Goal: Task Accomplishment & Management: Manage account settings

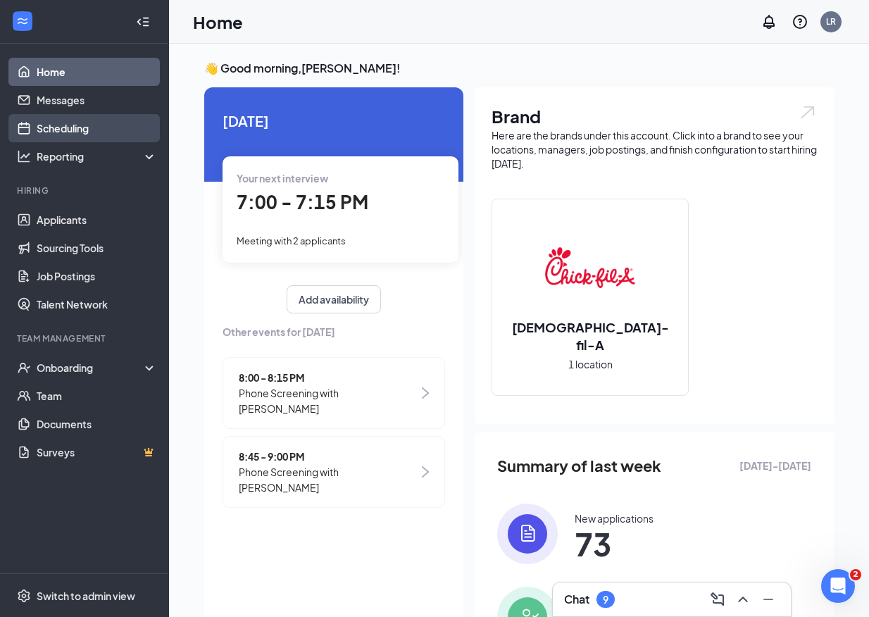
click at [106, 129] on link "Scheduling" at bounding box center [97, 128] width 120 height 28
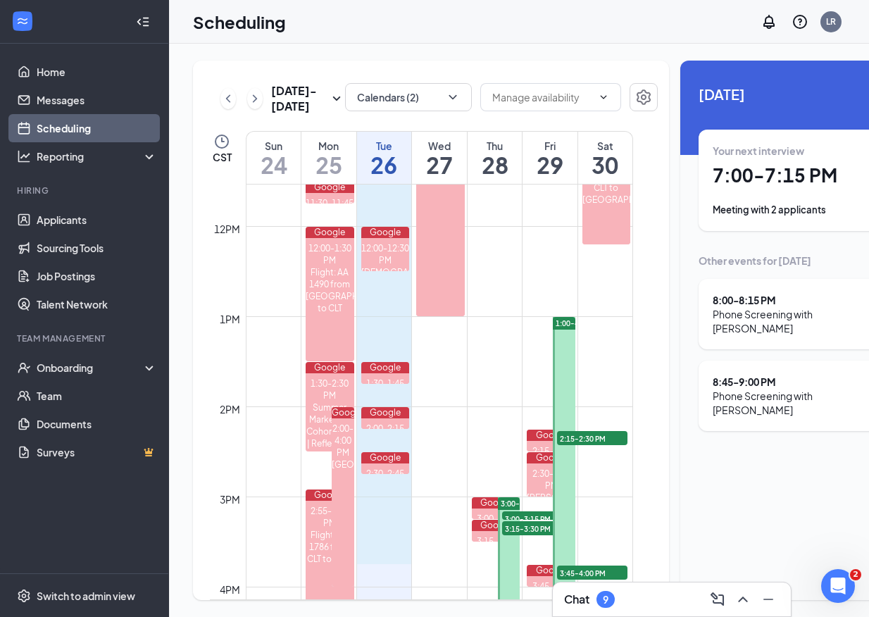
scroll to position [1053, 0]
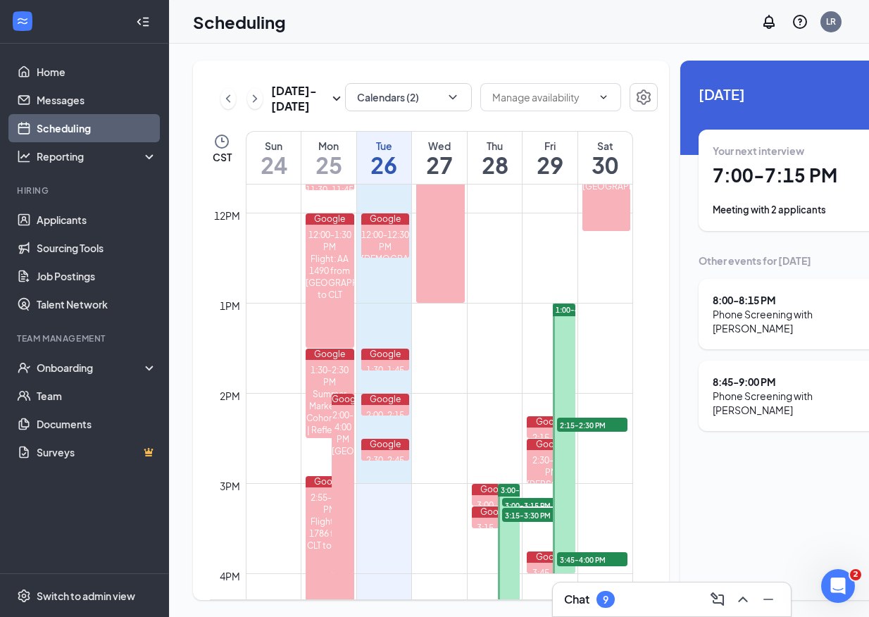
drag, startPoint x: 410, startPoint y: 256, endPoint x: 405, endPoint y: 506, distance: 249.9
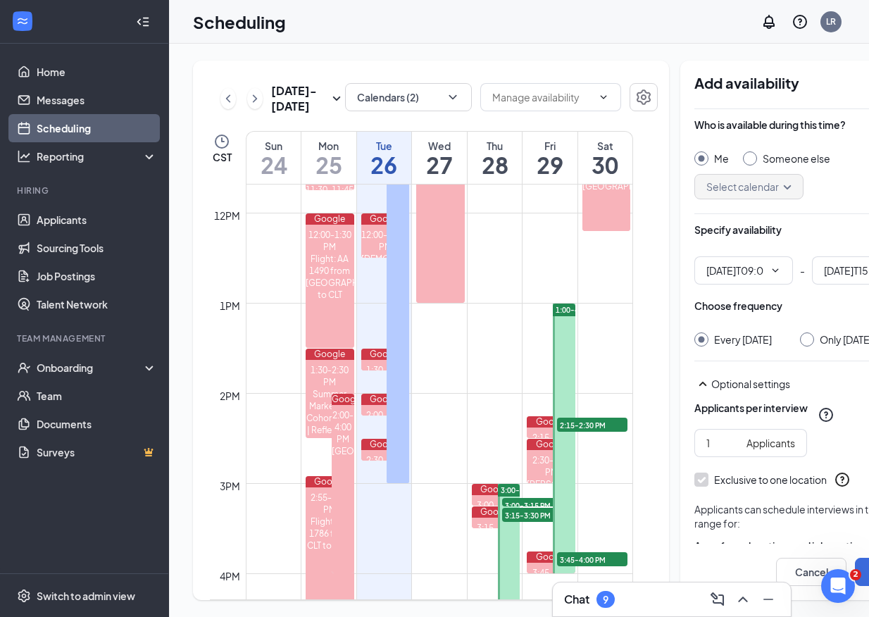
type input "09:00 AM"
type input "03:00 PM"
click at [800, 341] on input "Only [DATE]" at bounding box center [805, 337] width 10 height 10
radio input "true"
radio input "false"
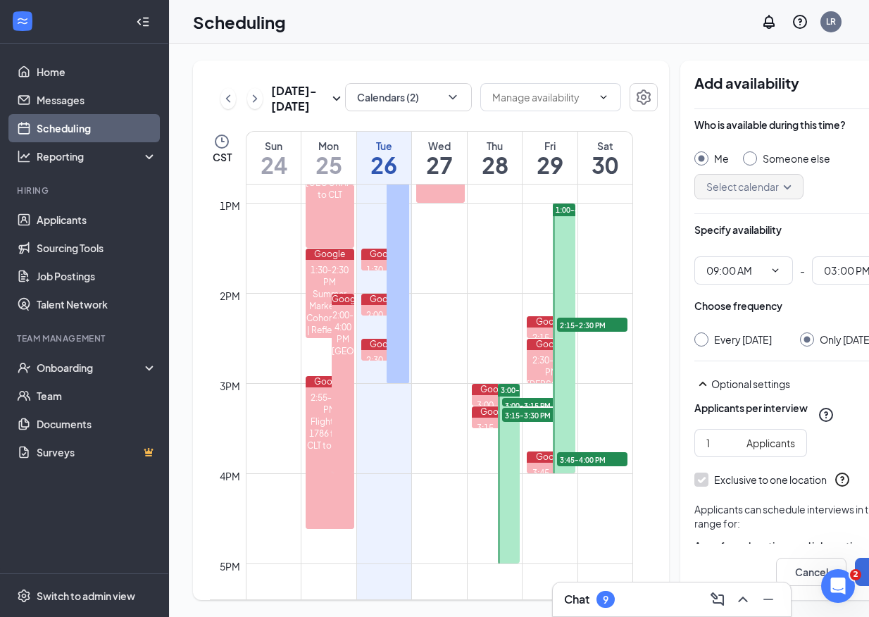
scroll to position [1168, 0]
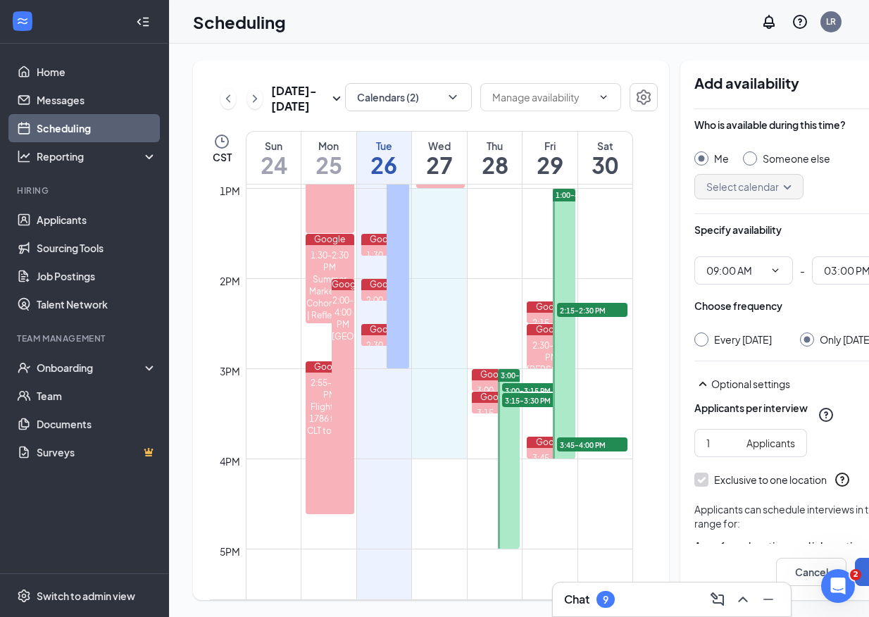
drag, startPoint x: 446, startPoint y: 224, endPoint x: 438, endPoint y: 482, distance: 258.5
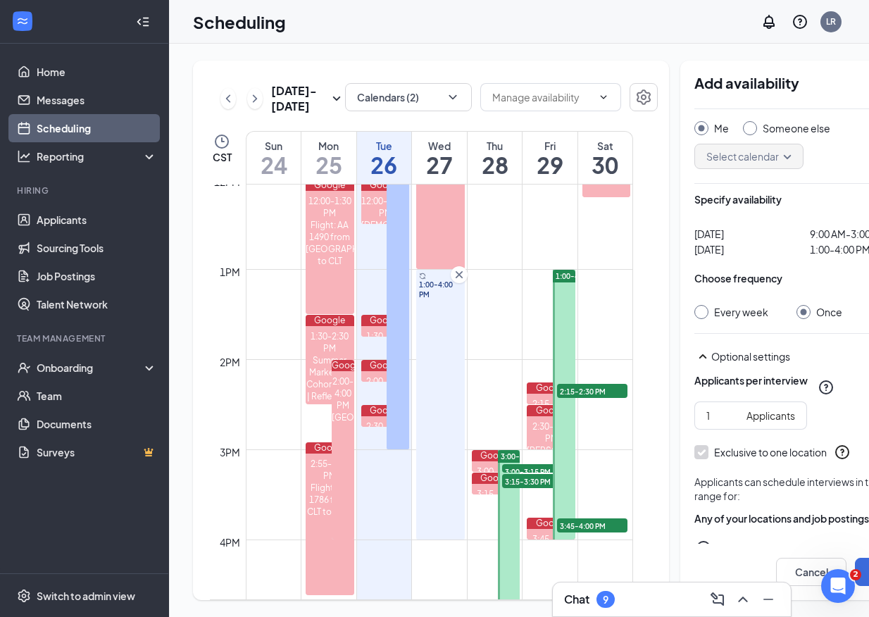
scroll to position [63, 0]
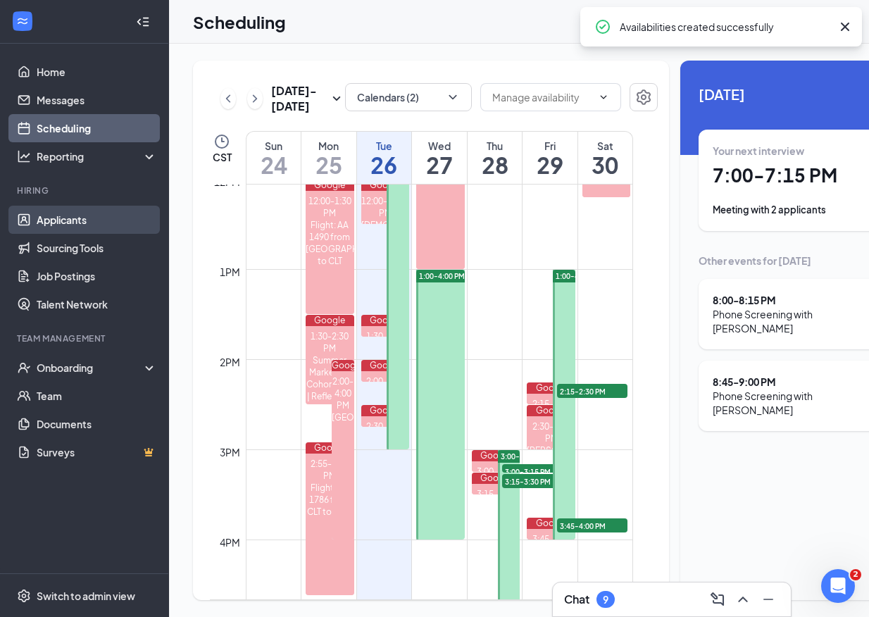
click at [95, 223] on link "Applicants" at bounding box center [97, 220] width 120 height 28
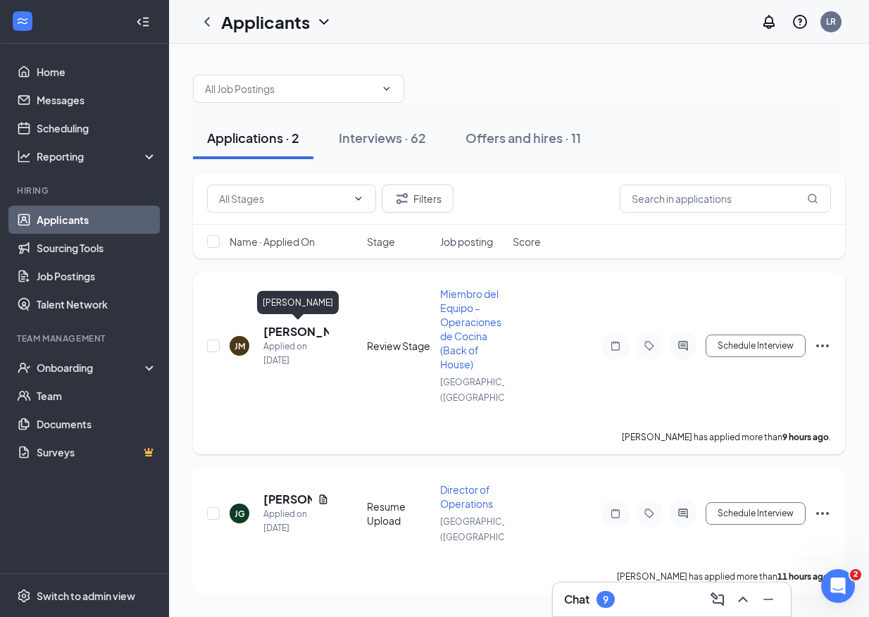
click at [290, 328] on h5 "[PERSON_NAME]" at bounding box center [295, 331] width 65 height 15
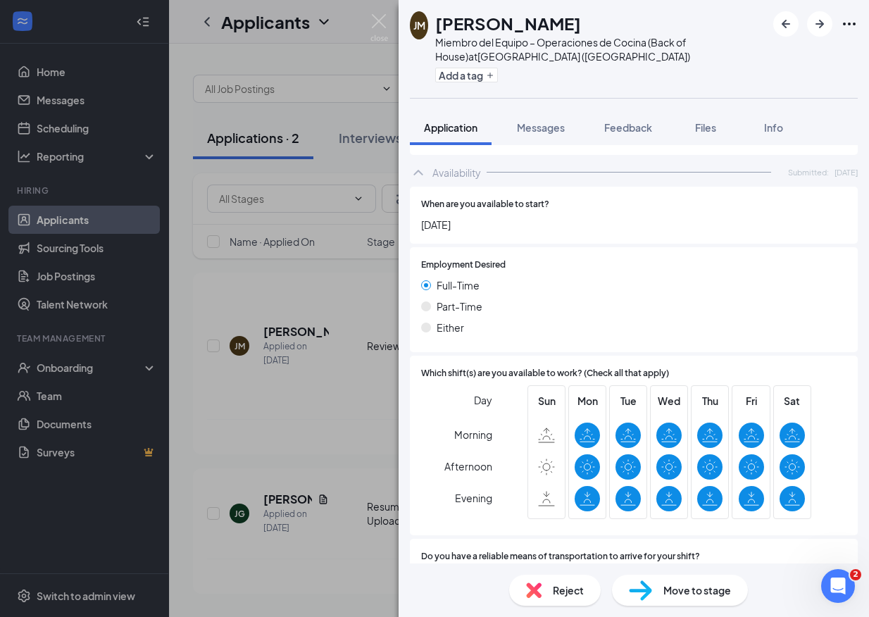
scroll to position [868, 0]
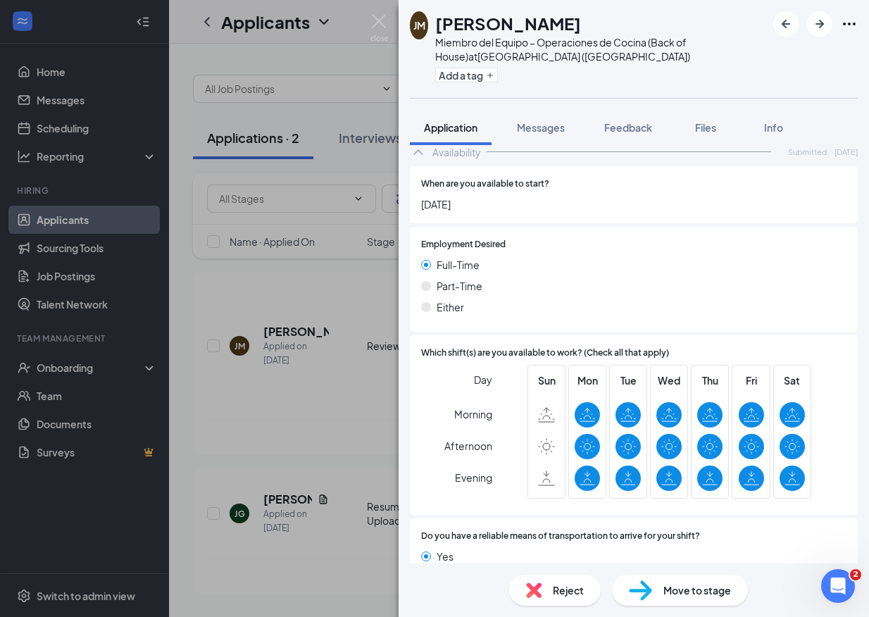
click at [663, 588] on span "Move to stage" at bounding box center [697, 589] width 68 height 15
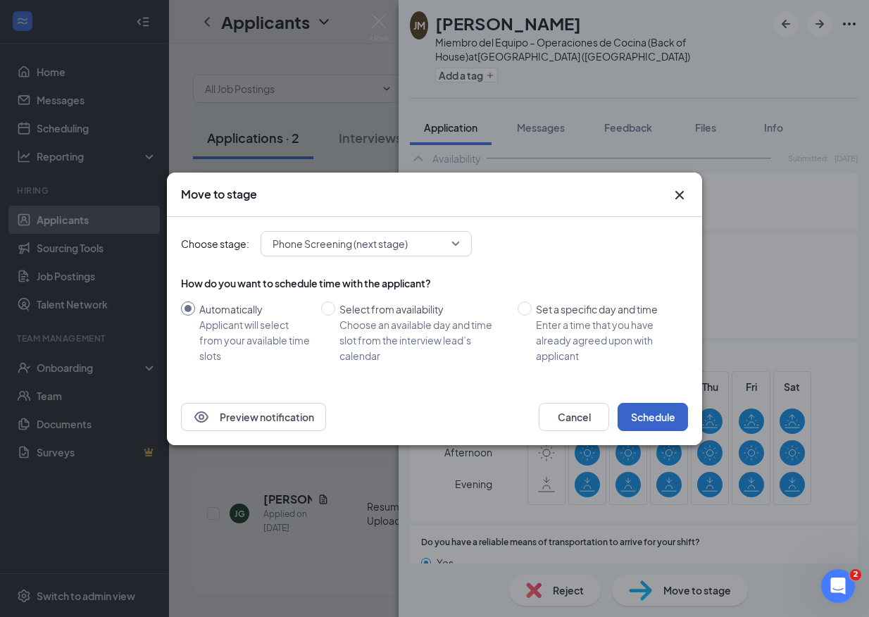
click at [652, 423] on button "Schedule" at bounding box center [652, 417] width 70 height 28
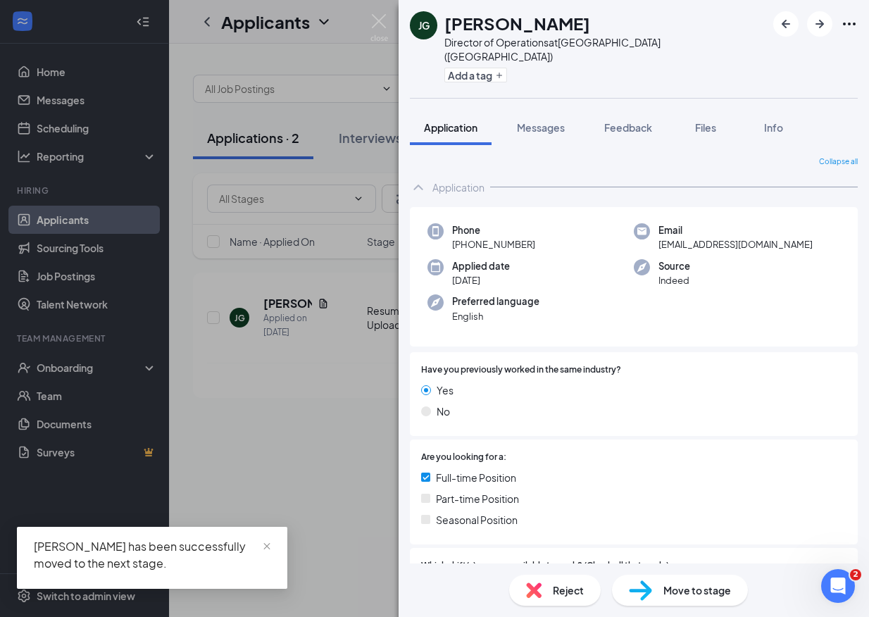
click at [315, 448] on div "[PERSON_NAME] Director of Operations at [GEOGRAPHIC_DATA] ([GEOGRAPHIC_DATA]) A…" at bounding box center [434, 308] width 869 height 617
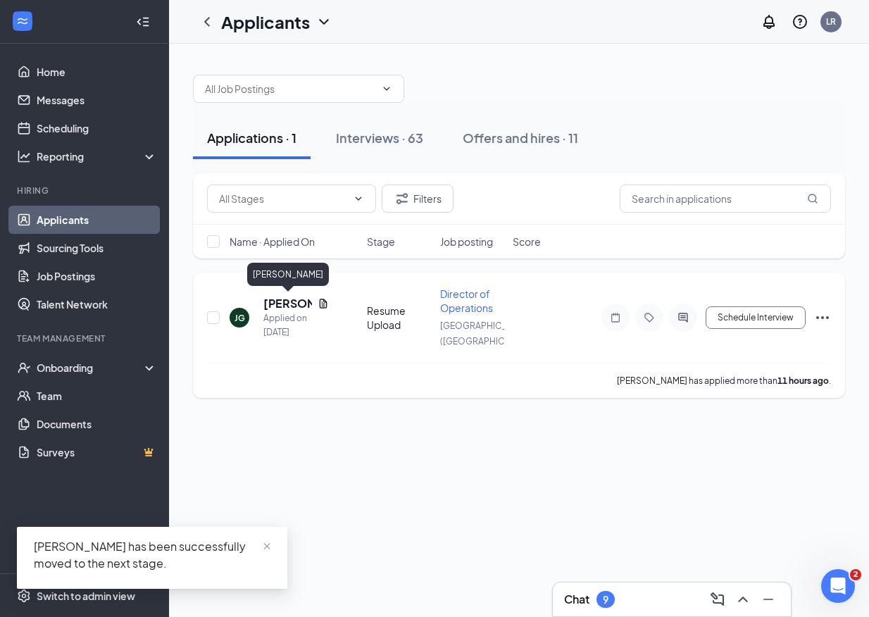
click at [286, 298] on h5 "[PERSON_NAME]" at bounding box center [287, 303] width 49 height 15
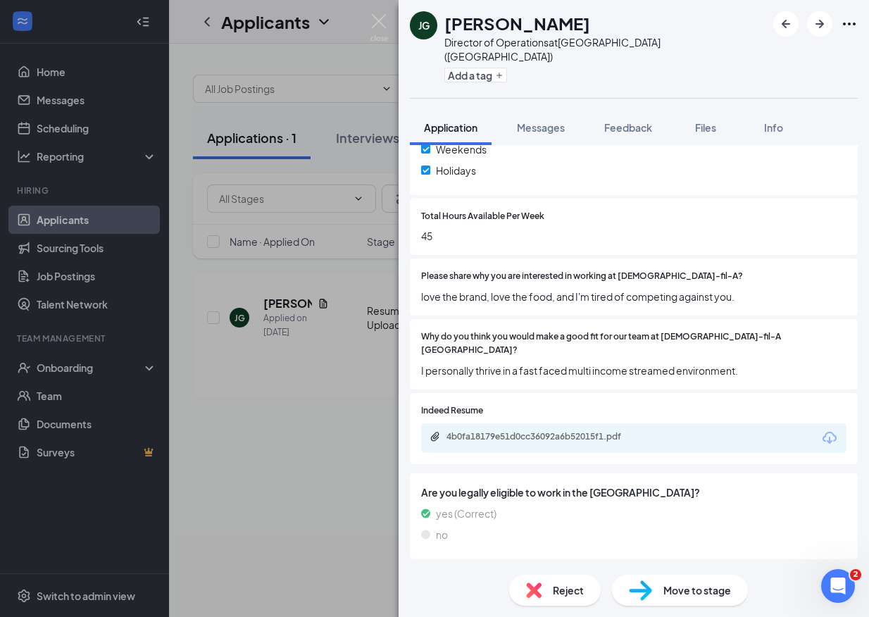
scroll to position [543, 0]
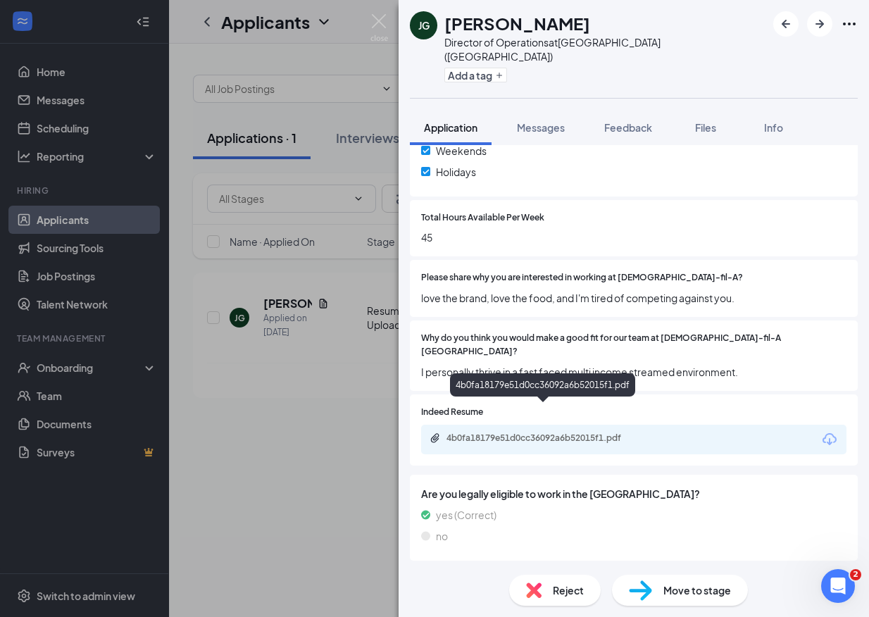
click at [570, 432] on div "4b0fa18179e51d0cc36092a6b52015f1.pdf" at bounding box center [544, 437] width 197 height 11
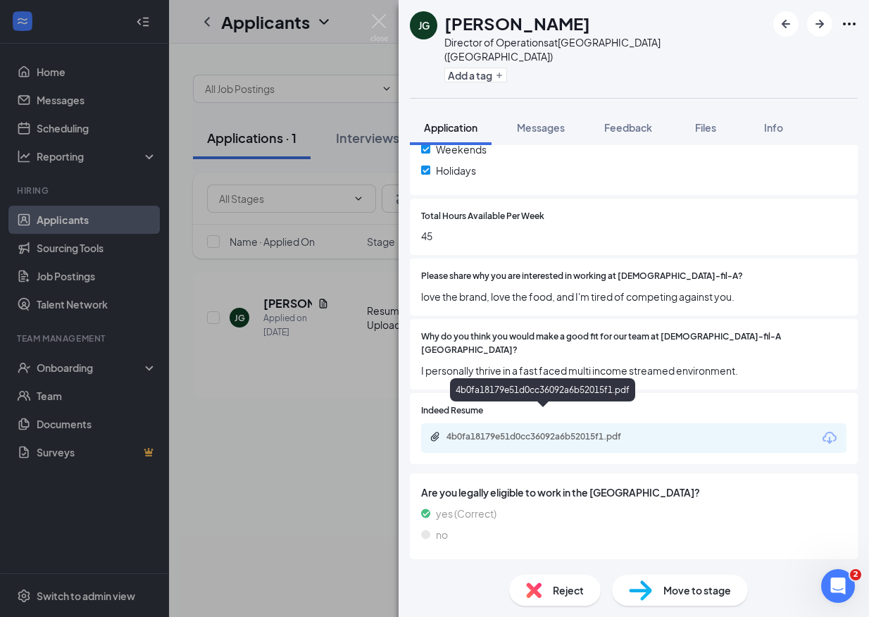
scroll to position [538, 0]
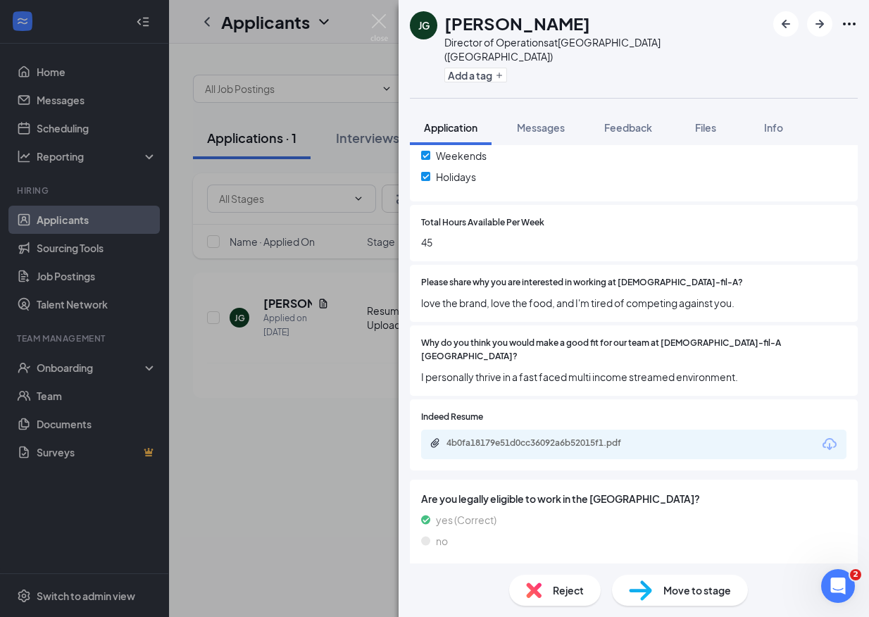
click at [657, 581] on div "Move to stage" at bounding box center [680, 589] width 136 height 31
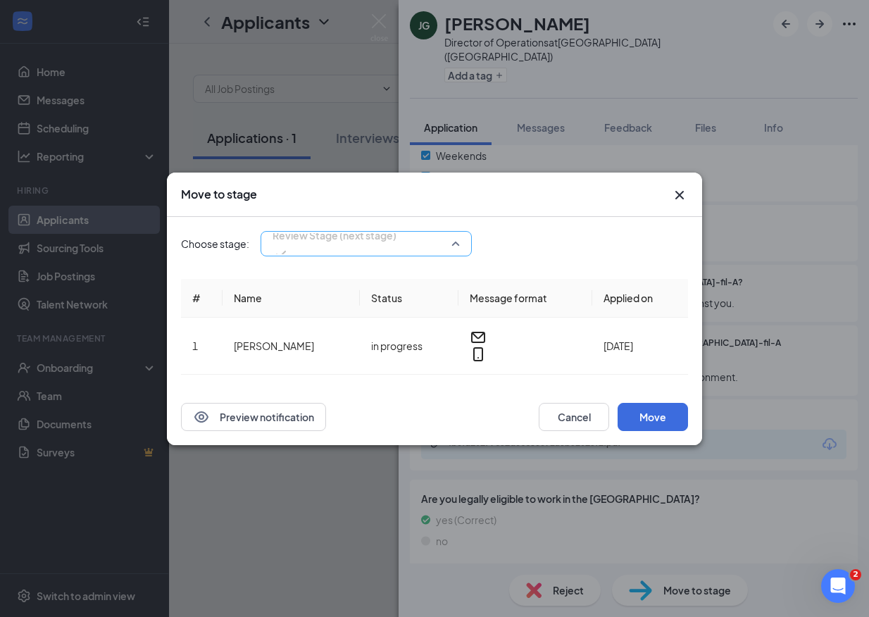
click at [429, 244] on div "Review Stage (next stage) 4068382 4068763 Application Resume Upload (current st…" at bounding box center [365, 243] width 211 height 25
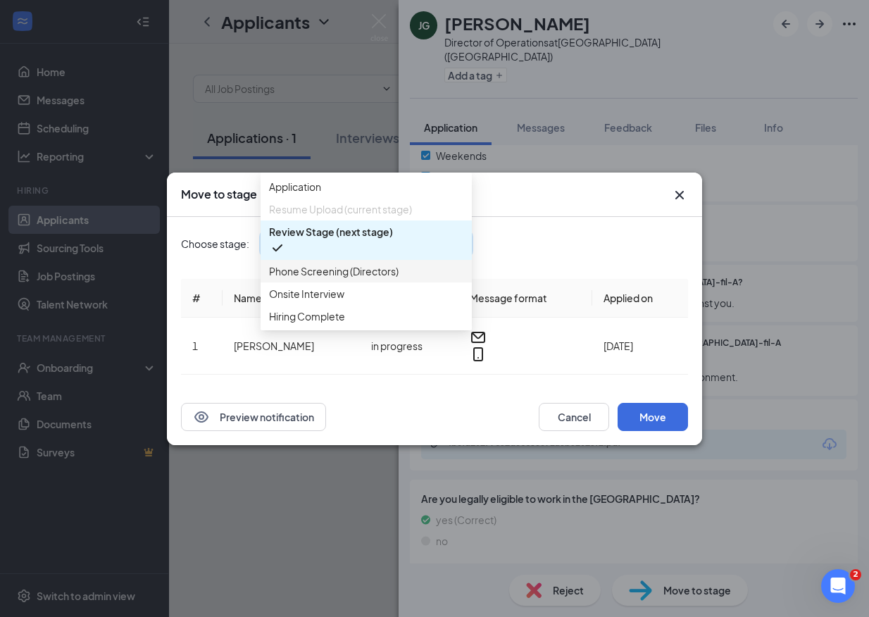
click at [407, 279] on span "Phone Screening (Directors)" at bounding box center [366, 270] width 194 height 15
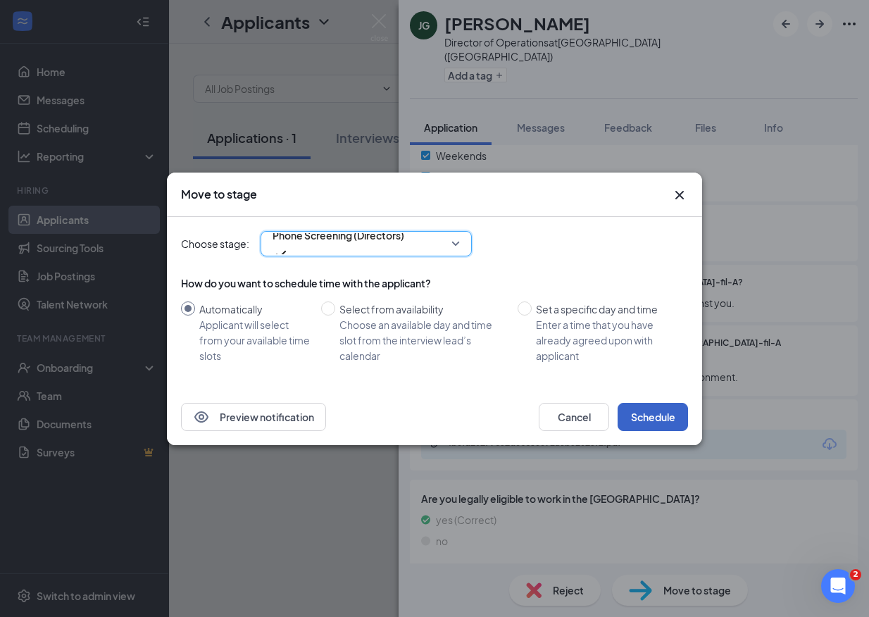
click at [647, 406] on button "Schedule" at bounding box center [652, 417] width 70 height 28
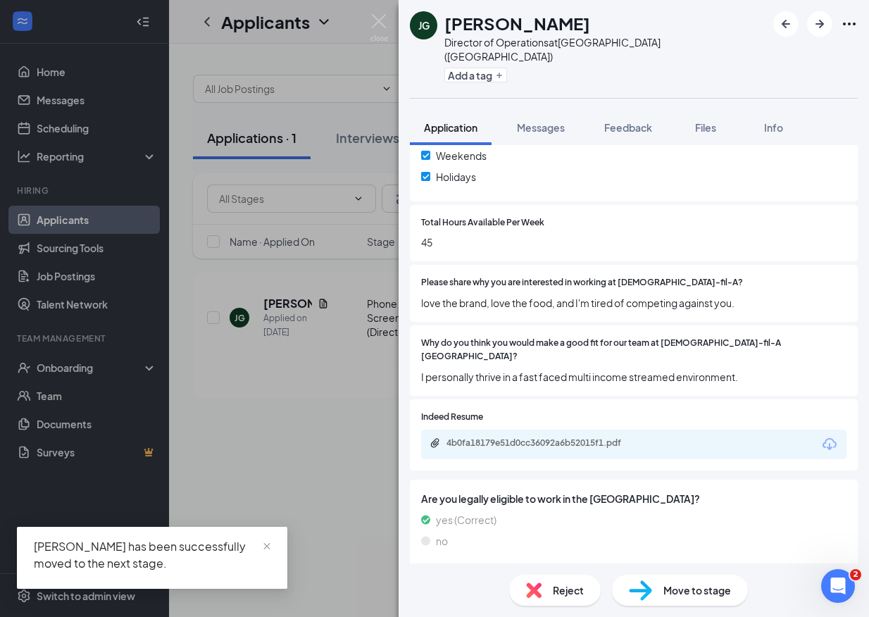
click at [359, 453] on div "[PERSON_NAME] Director of Operations at [GEOGRAPHIC_DATA] ([GEOGRAPHIC_DATA]) A…" at bounding box center [434, 308] width 869 height 617
